Goal: Task Accomplishment & Management: Manage account settings

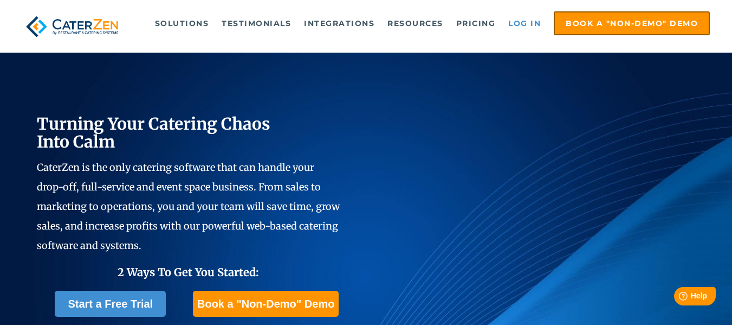
click at [527, 18] on link "Log in" at bounding box center [524, 23] width 43 height 22
click at [535, 20] on link "Log in" at bounding box center [524, 23] width 43 height 22
click at [512, 22] on link "Log in" at bounding box center [524, 23] width 43 height 22
